Goal: Communication & Community: Answer question/provide support

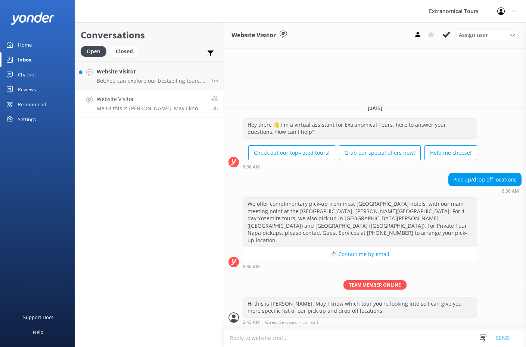
click at [153, 86] on link "Website Visitor Bot: You can explore our bestselling tours, including trips to …" at bounding box center [149, 76] width 148 height 28
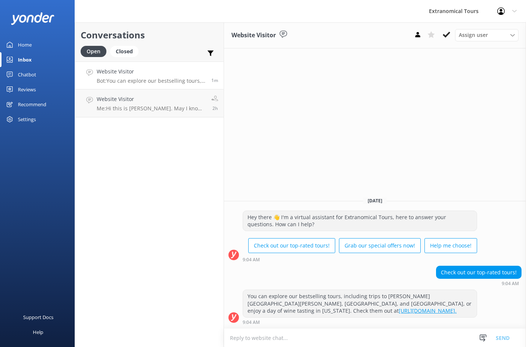
click at [478, 332] on div "Snippets Manage Still Need Further Assistance? Hi, just checking in - do you st…" at bounding box center [496, 338] width 39 height 18
click at [484, 337] on use at bounding box center [482, 338] width 7 height 7
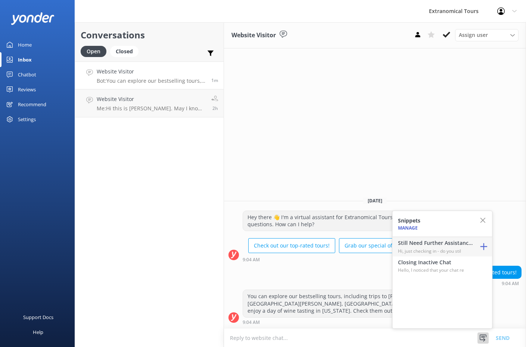
click at [461, 248] on p "Hi, just checking in - do you stil" at bounding box center [435, 251] width 75 height 7
type textarea "Hi, just checking in - do you still require assistance from our team on this? T…"
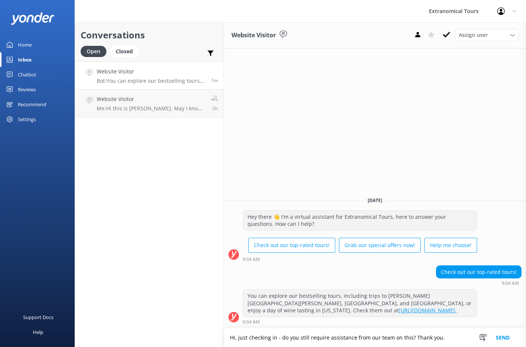
click at [498, 339] on button "Send" at bounding box center [502, 338] width 28 height 19
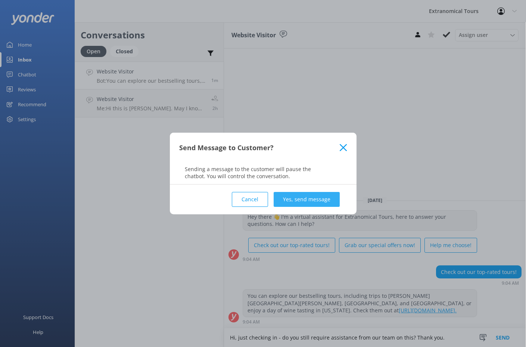
click at [310, 198] on button "Yes, send message" at bounding box center [306, 199] width 66 height 15
